Goal: Find specific page/section: Find specific page/section

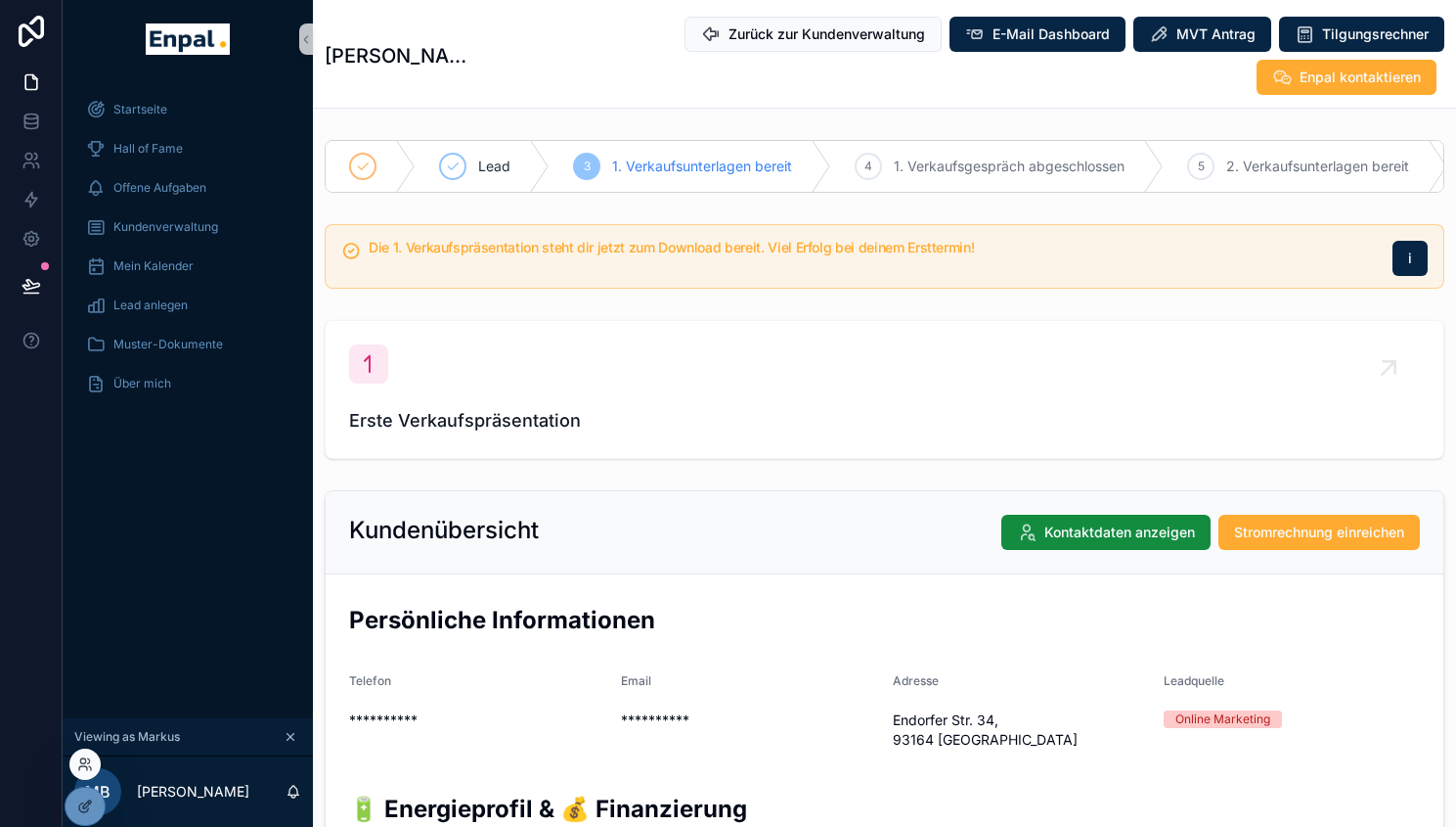
click at [82, 773] on div at bounding box center [85, 764] width 32 height 32
click at [84, 763] on icon at bounding box center [85, 764] width 16 height 16
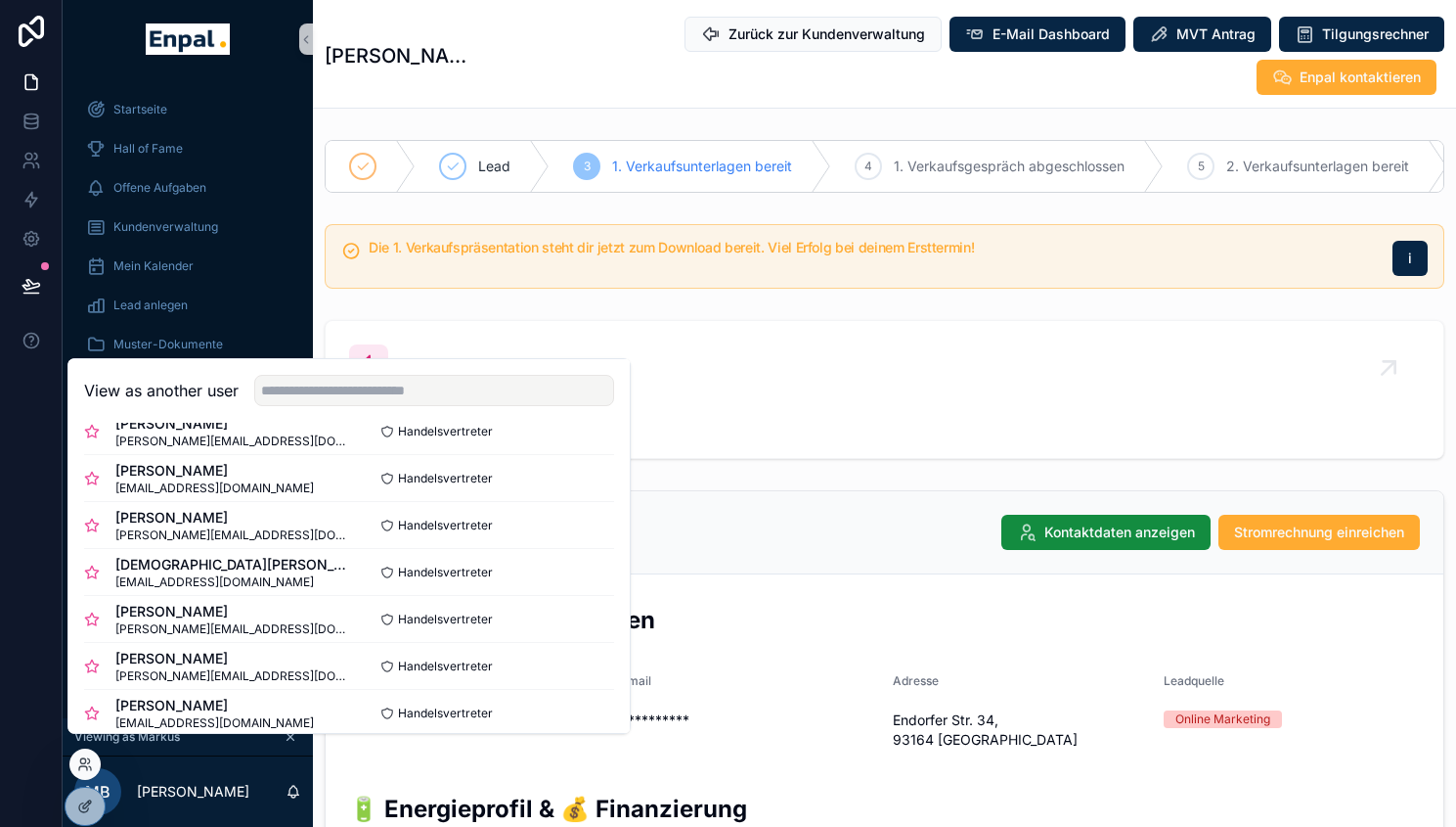
scroll to position [668, 0]
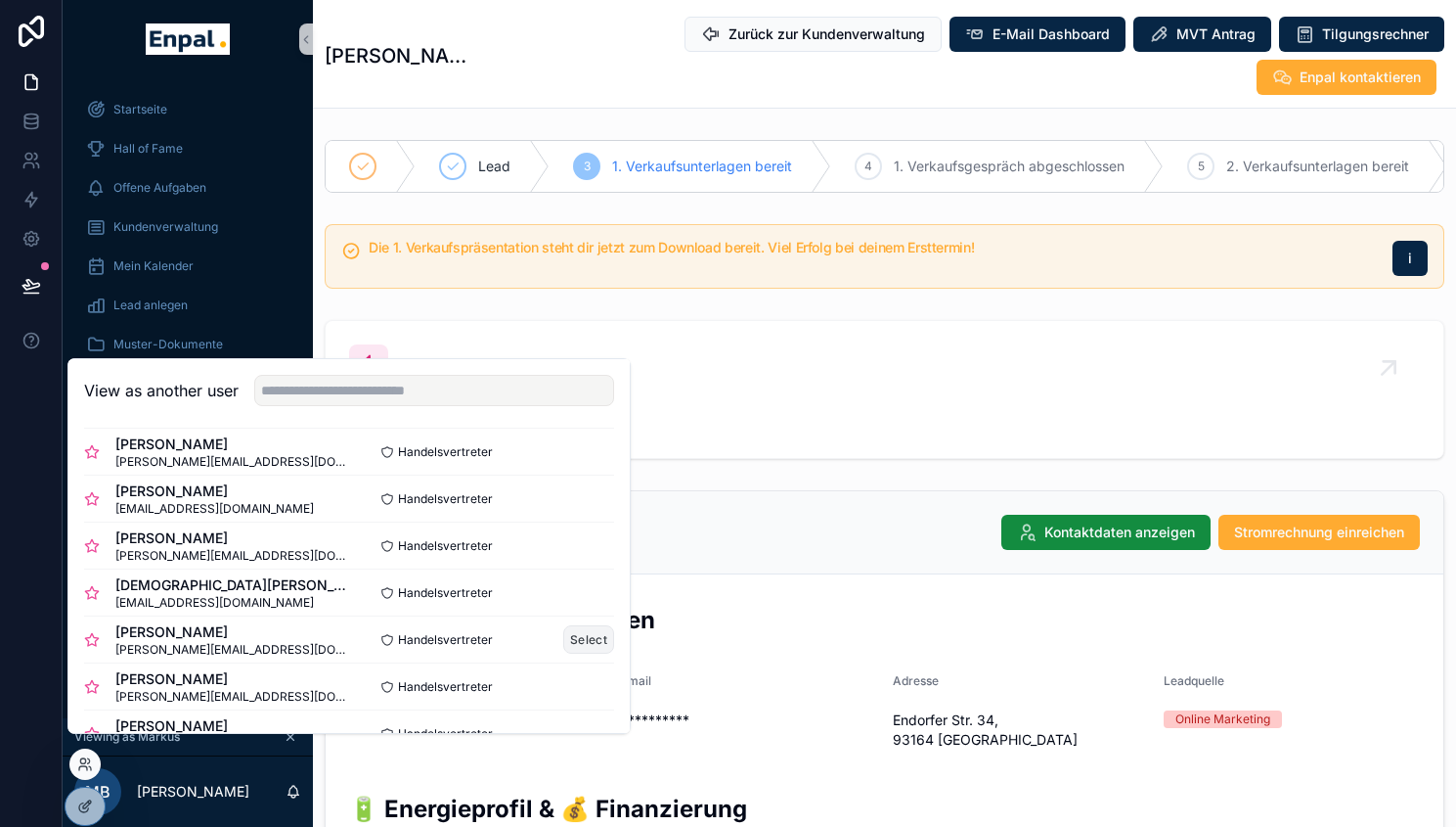
click at [572, 653] on button "Select" at bounding box center [589, 639] width 51 height 29
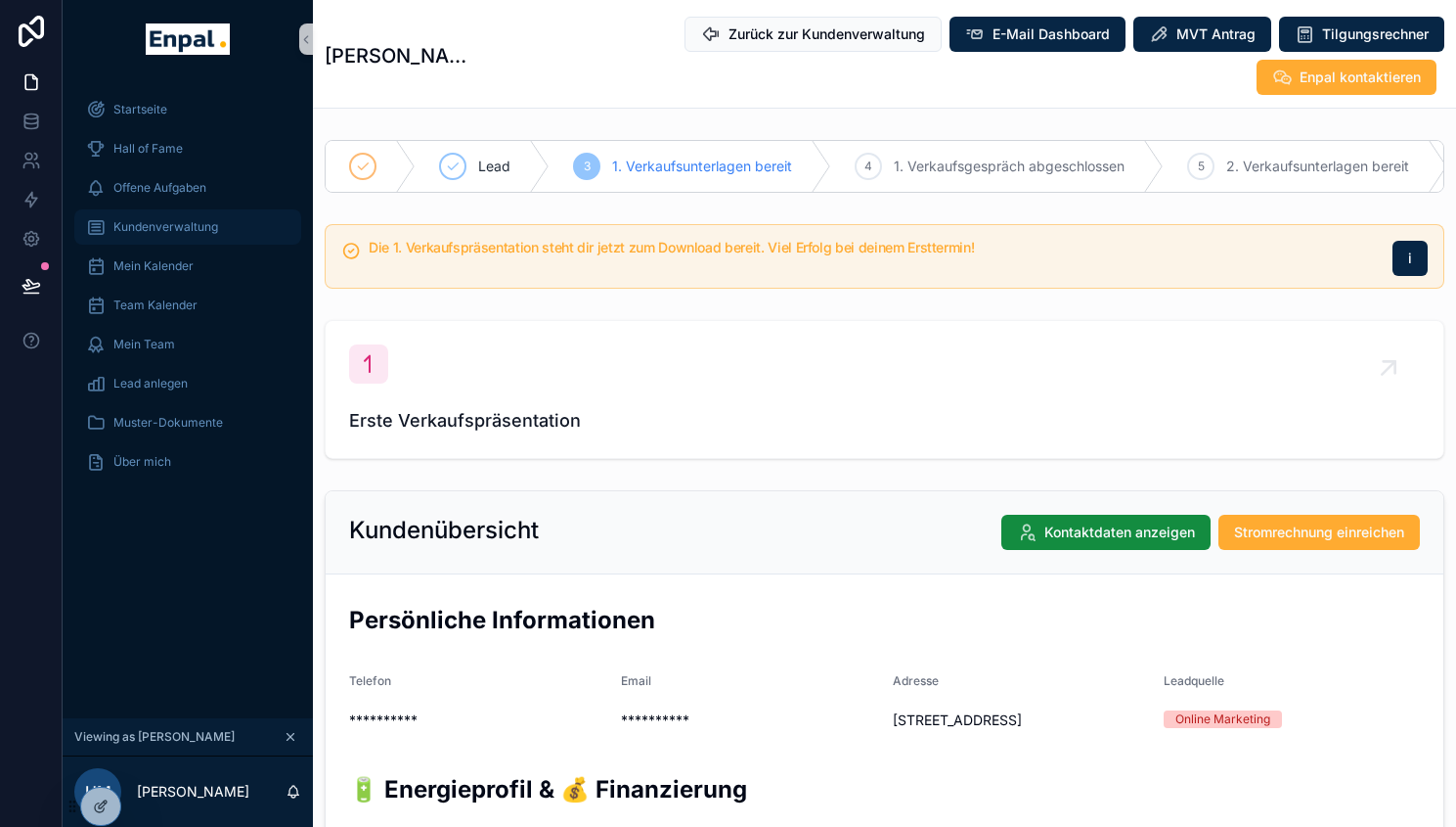
click at [182, 235] on div "Kundenverwaltung" at bounding box center [188, 227] width 203 height 32
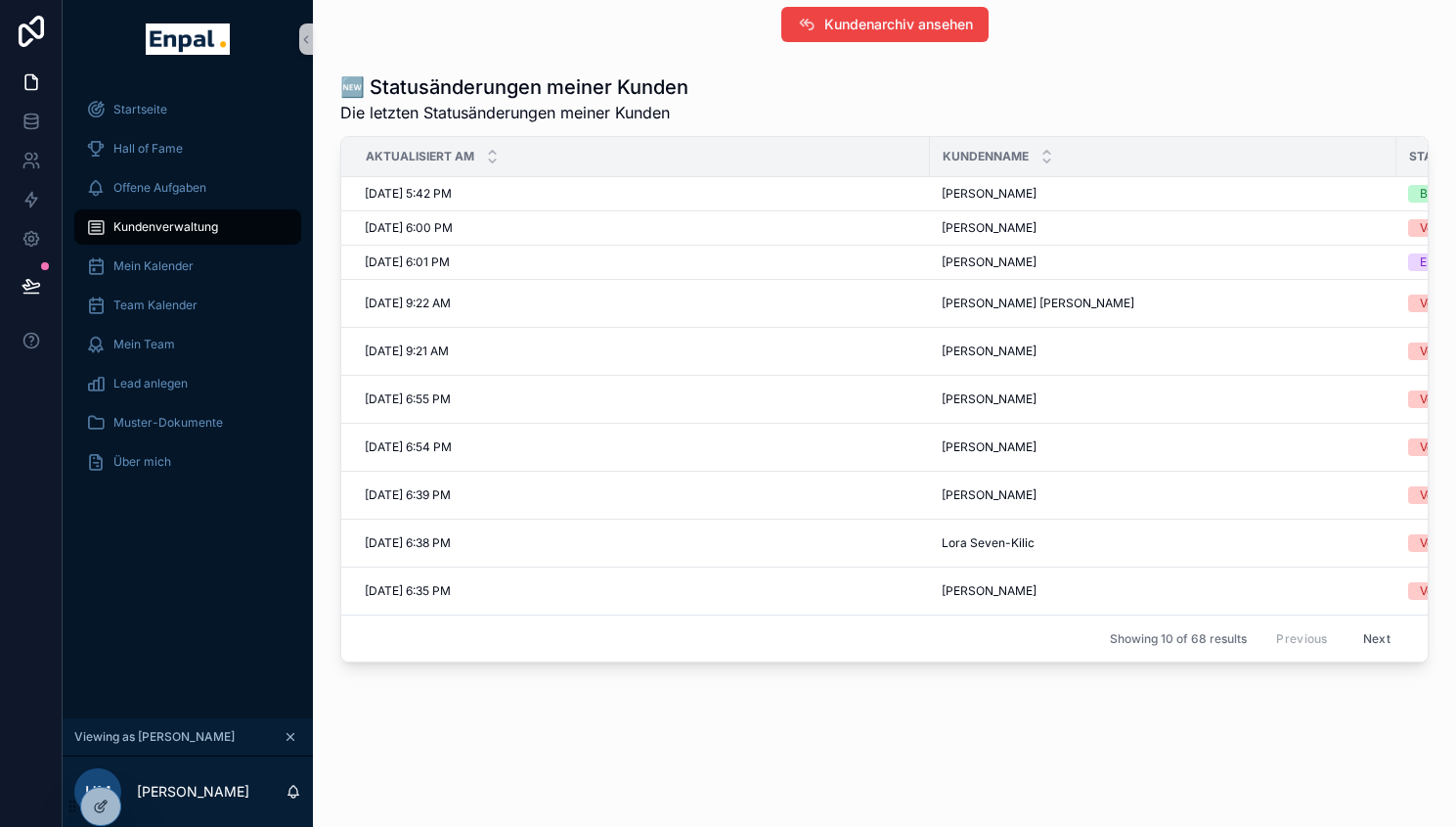
scroll to position [1214, 0]
